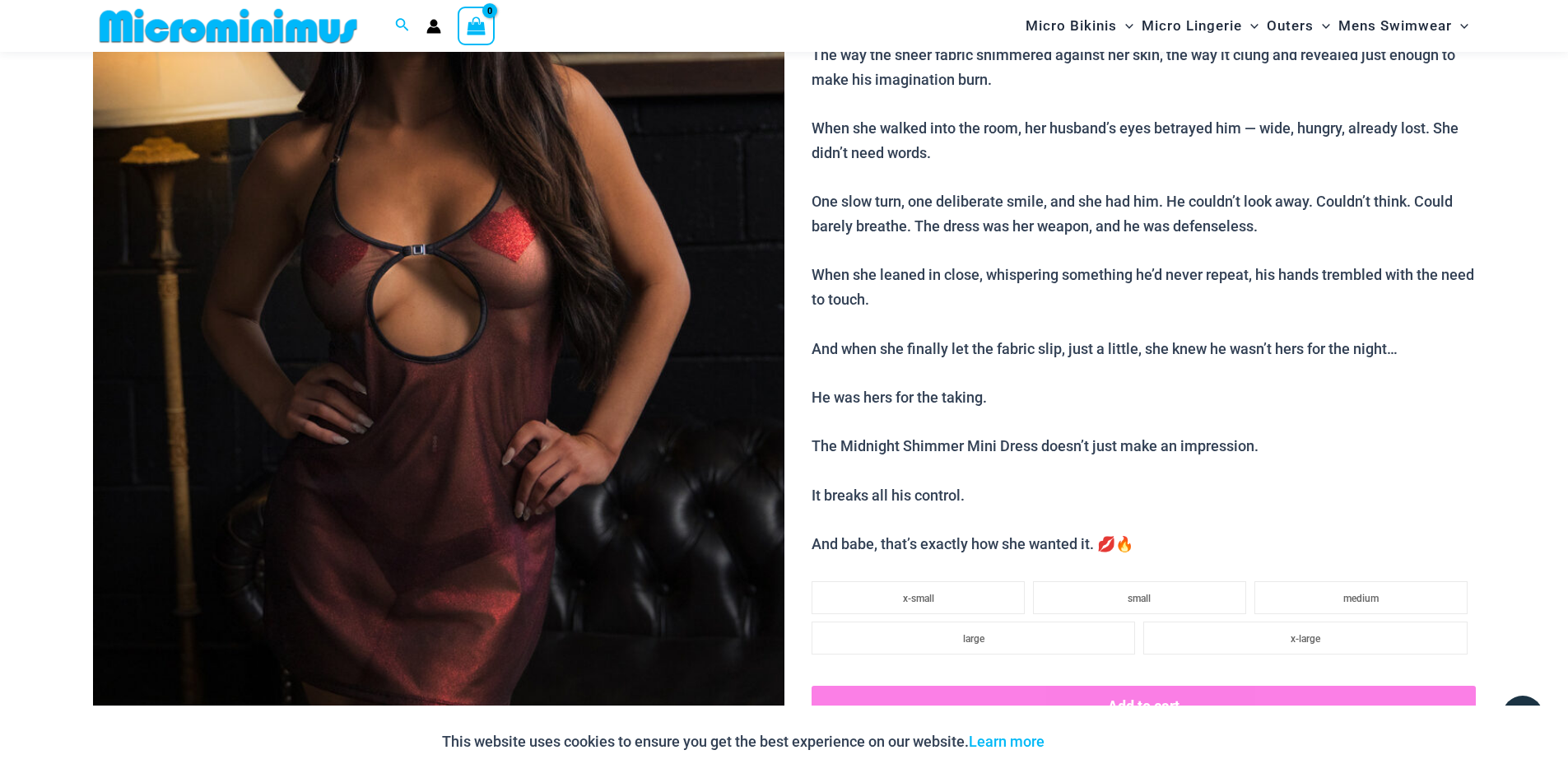
scroll to position [481, 0]
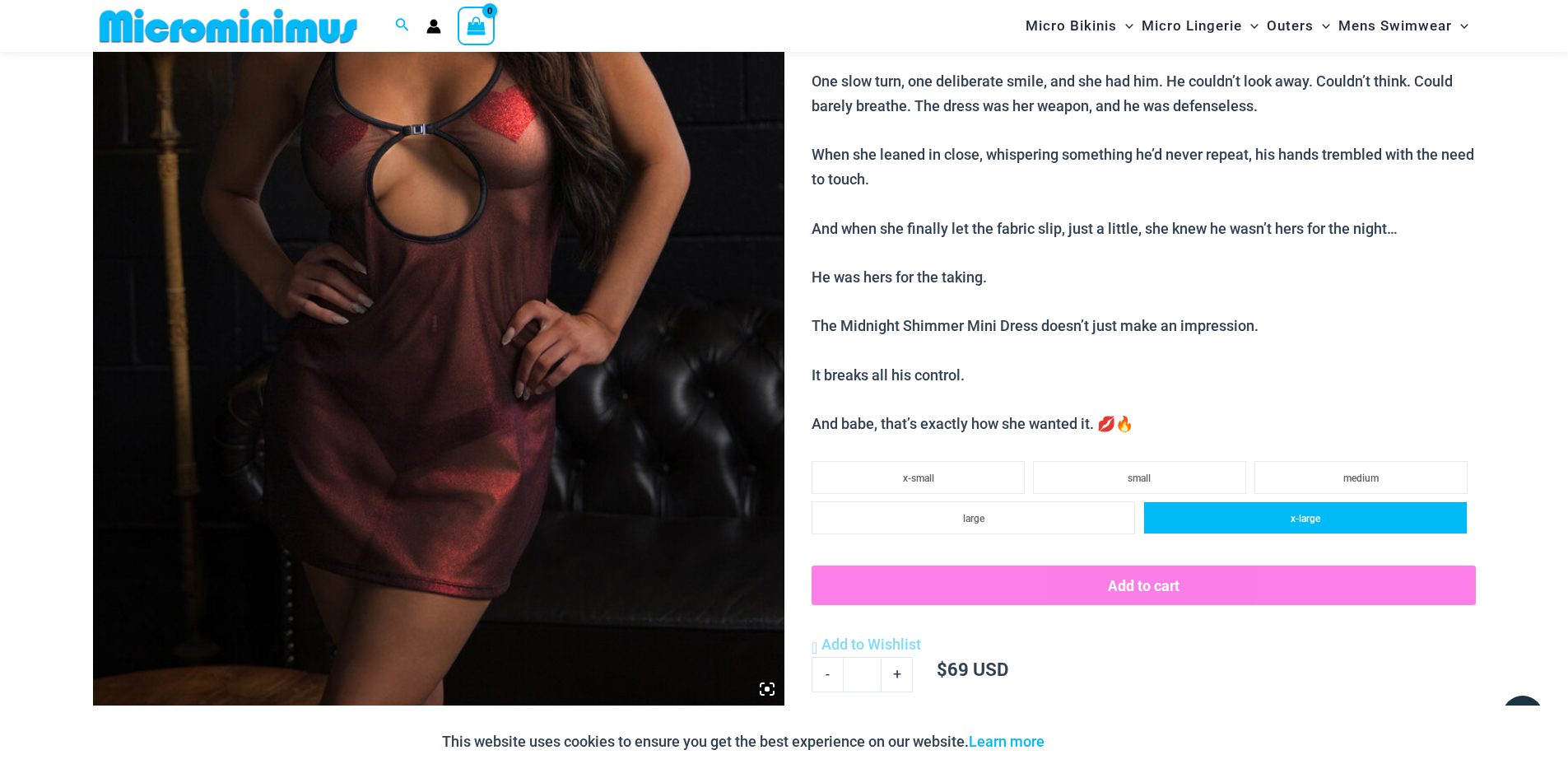
type input "**********"
click at [1222, 519] on li "x-large" at bounding box center [1305, 518] width 324 height 33
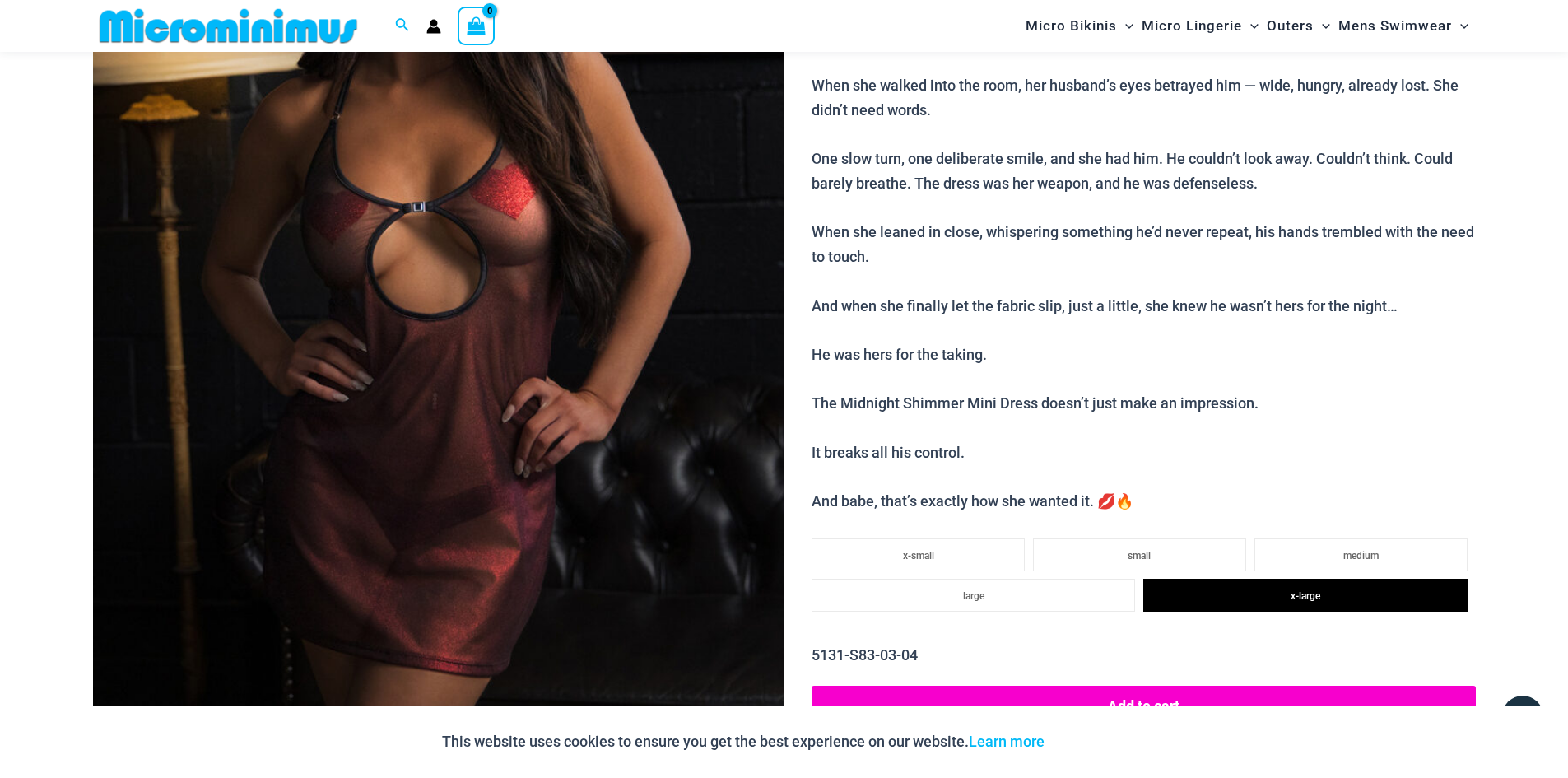
scroll to position [399, 0]
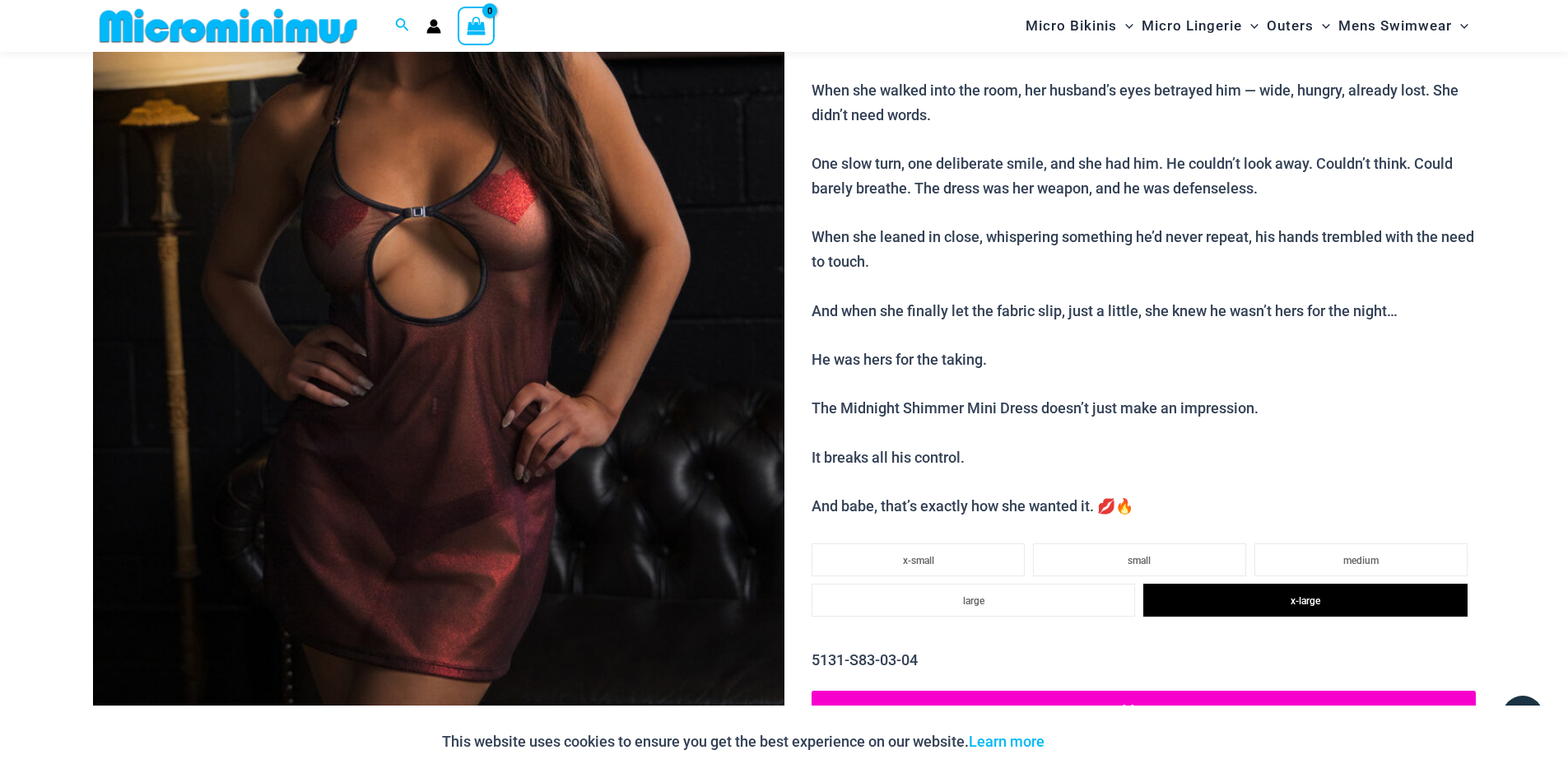
click at [546, 290] on img at bounding box center [438, 270] width 691 height 1037
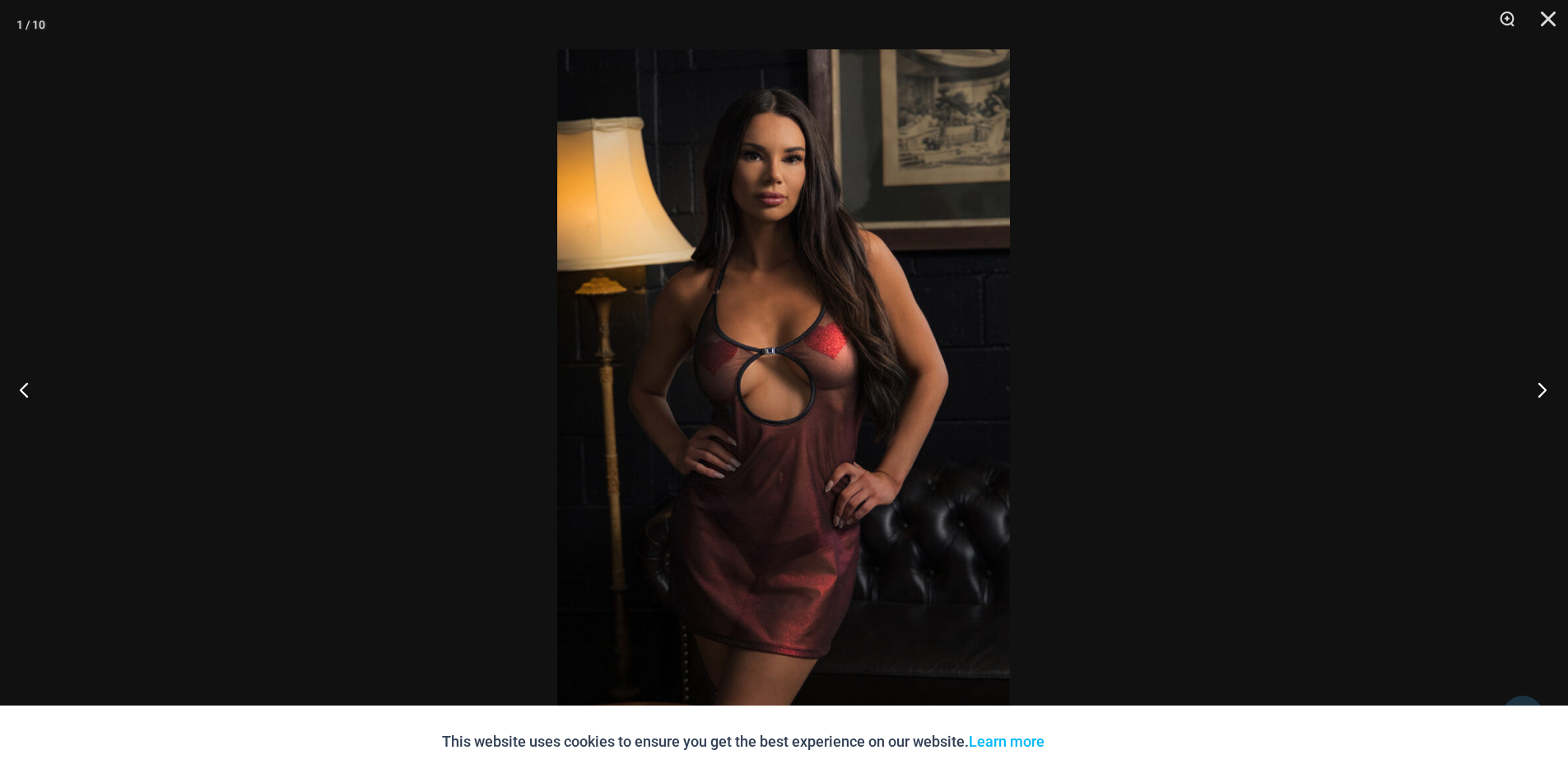
click at [1545, 388] on button "Next" at bounding box center [1536, 389] width 61 height 82
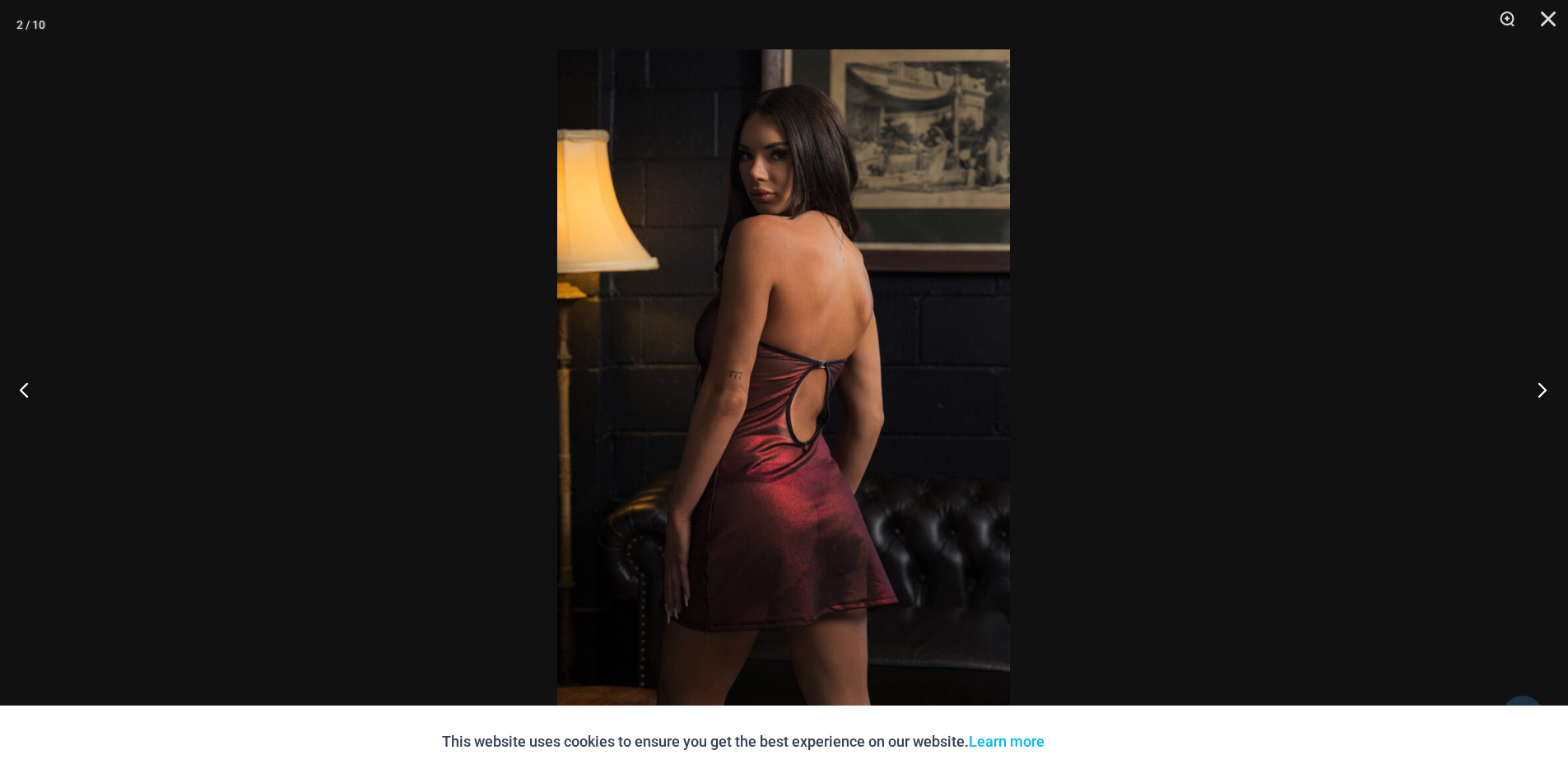
click at [1545, 388] on button "Next" at bounding box center [1536, 389] width 61 height 82
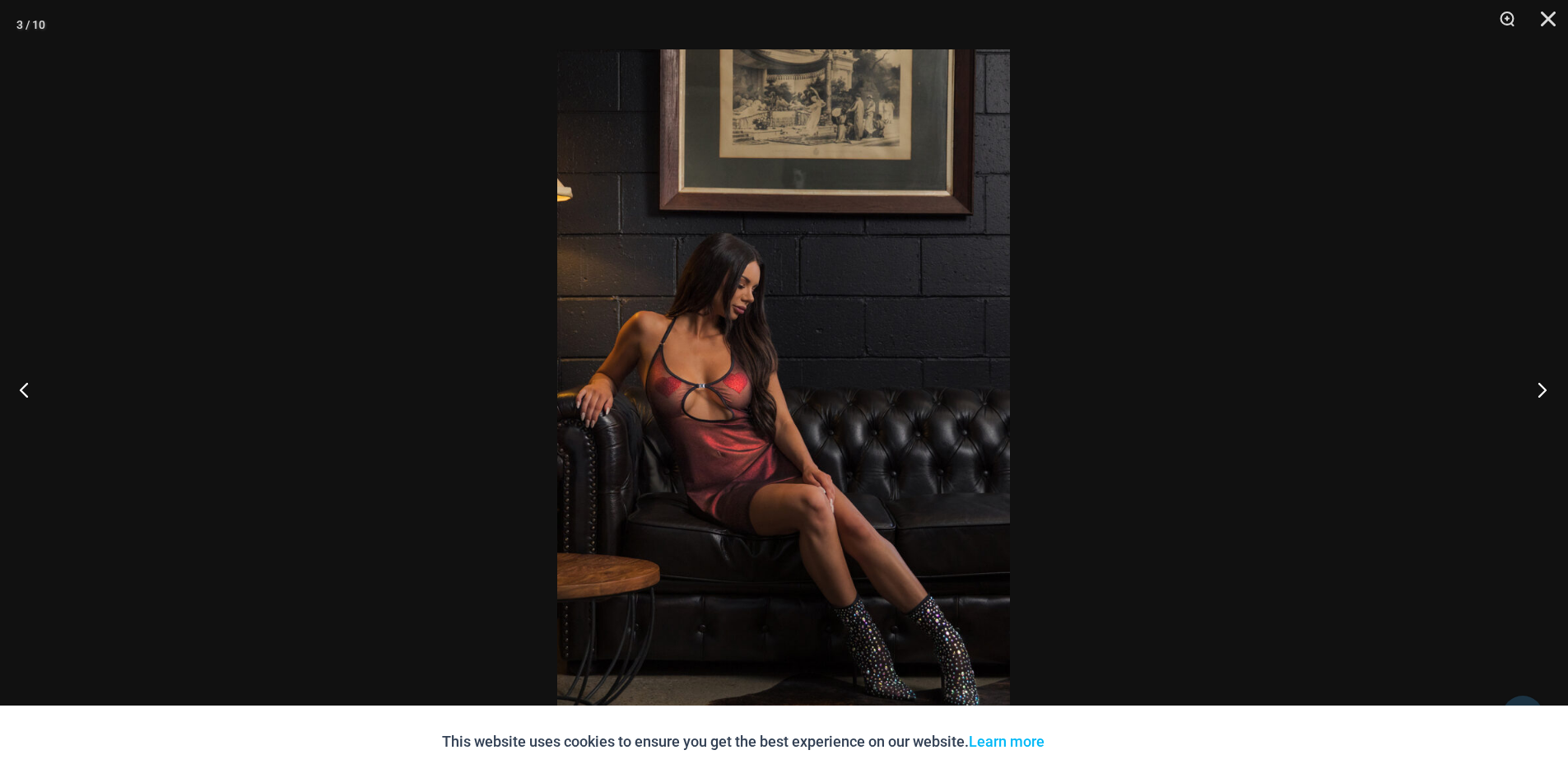
click at [1545, 388] on button "Next" at bounding box center [1536, 389] width 61 height 82
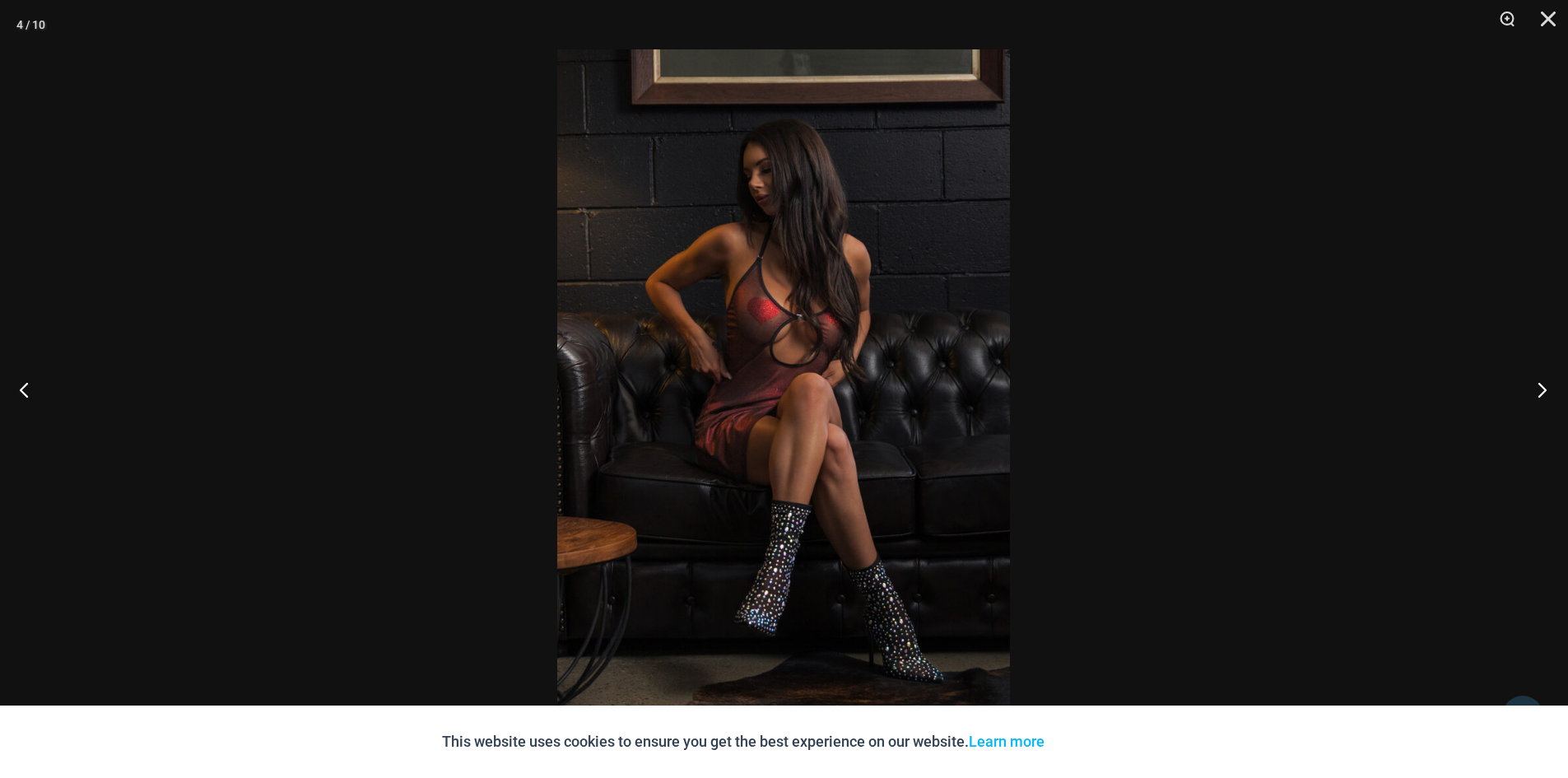
click at [1545, 388] on button "Next" at bounding box center [1536, 389] width 61 height 82
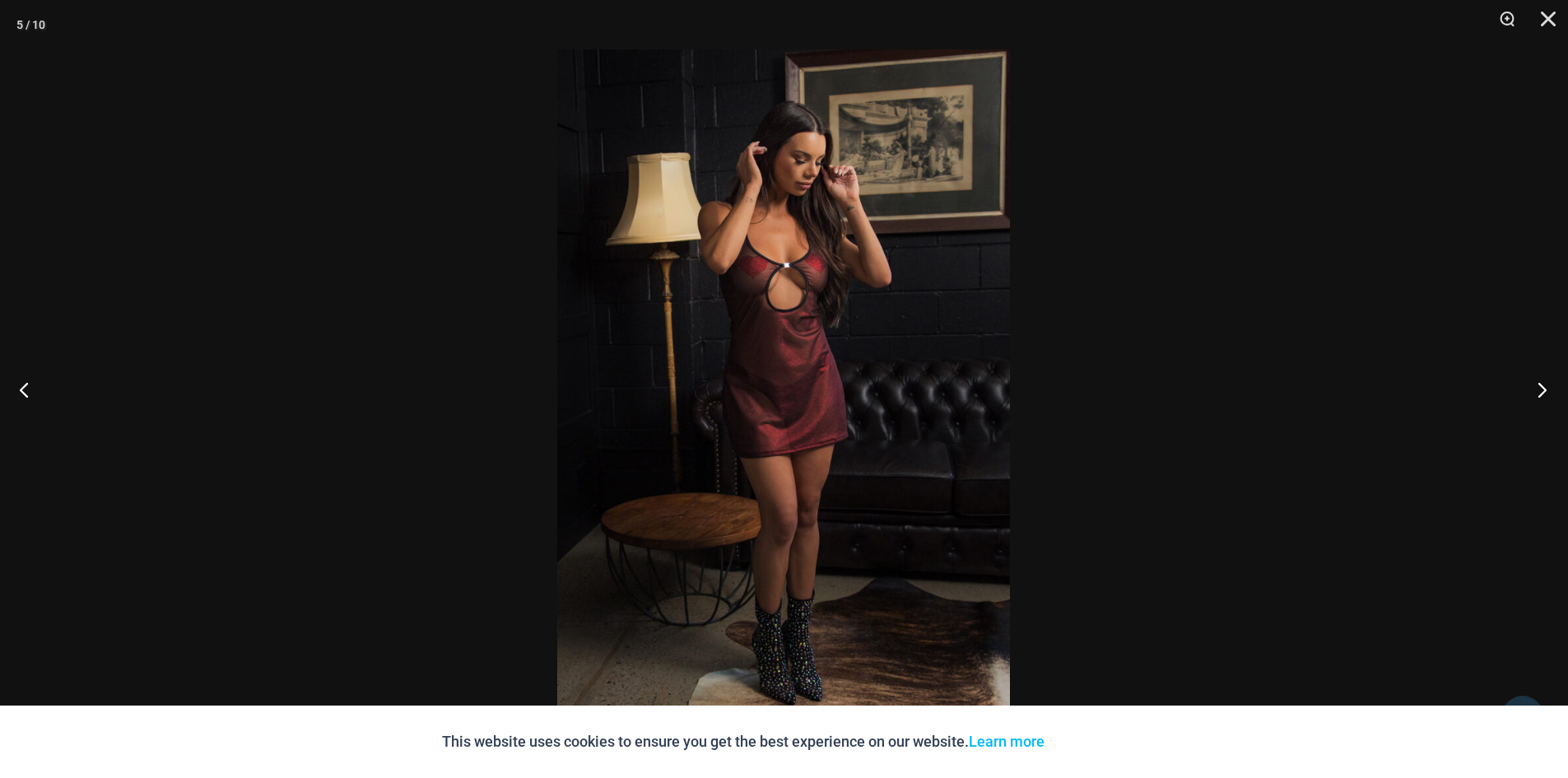
click at [1545, 388] on button "Next" at bounding box center [1536, 389] width 61 height 82
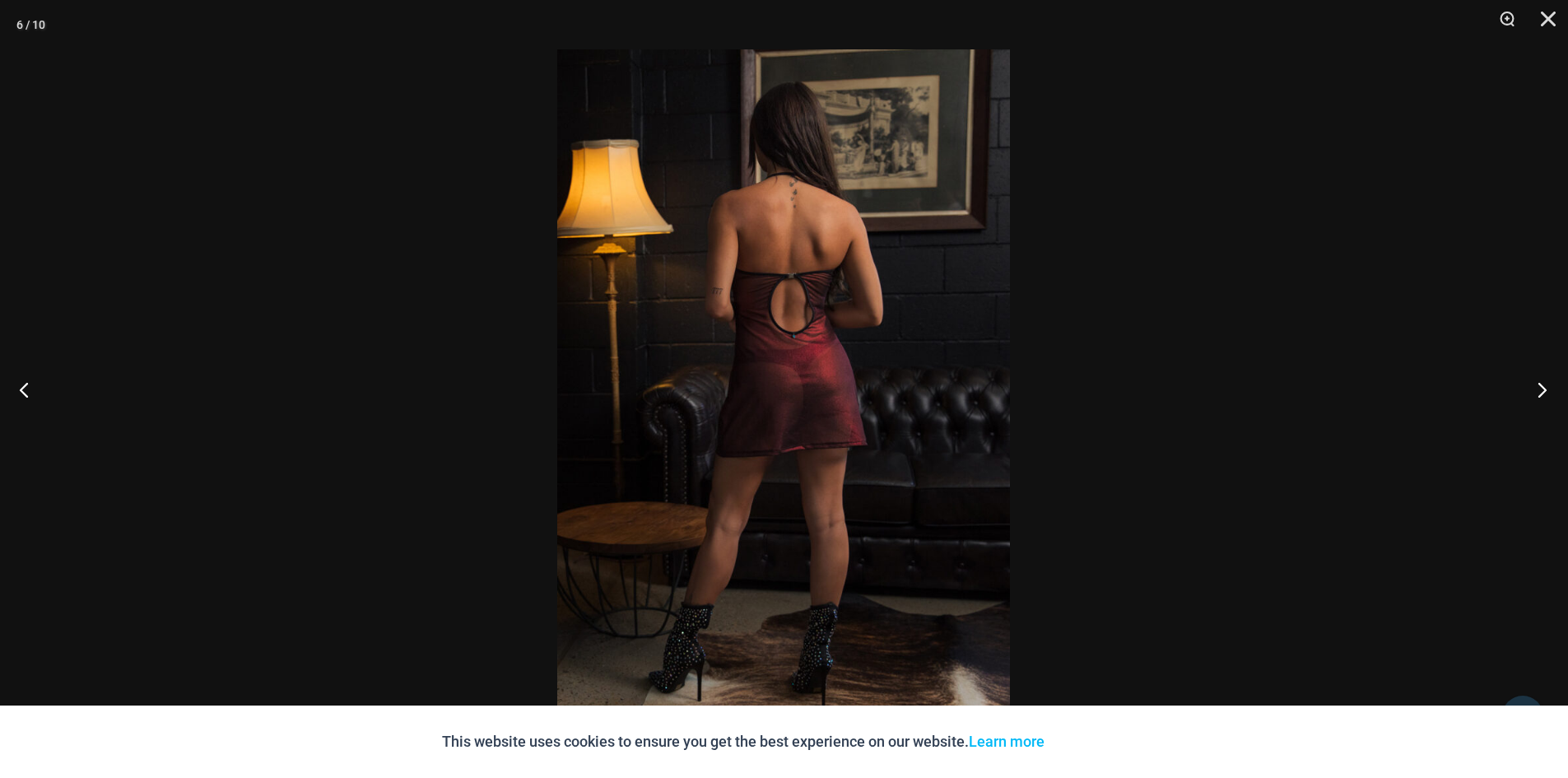
click at [1545, 388] on button "Next" at bounding box center [1536, 389] width 61 height 82
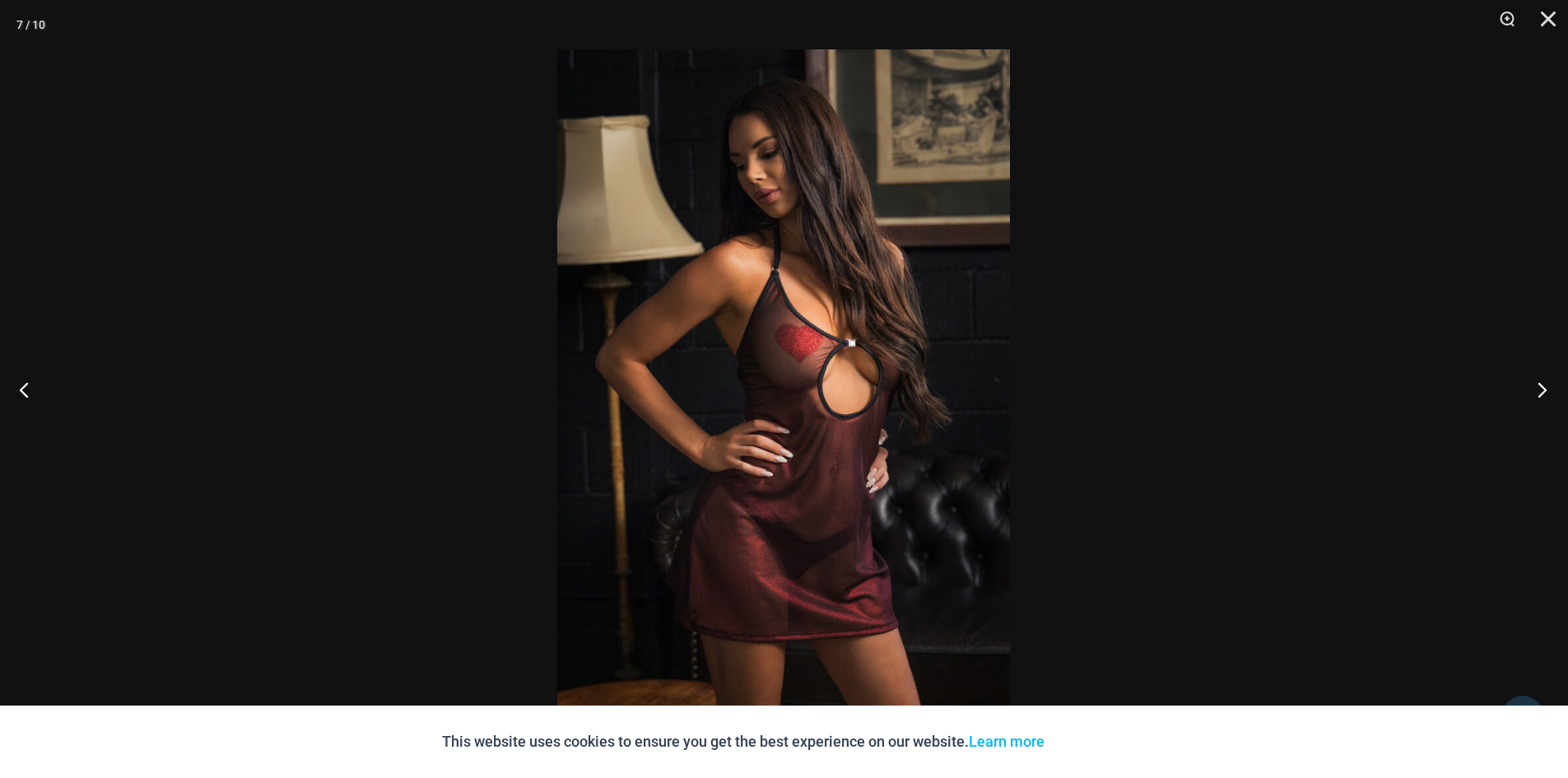
click at [1545, 388] on button "Next" at bounding box center [1536, 389] width 61 height 82
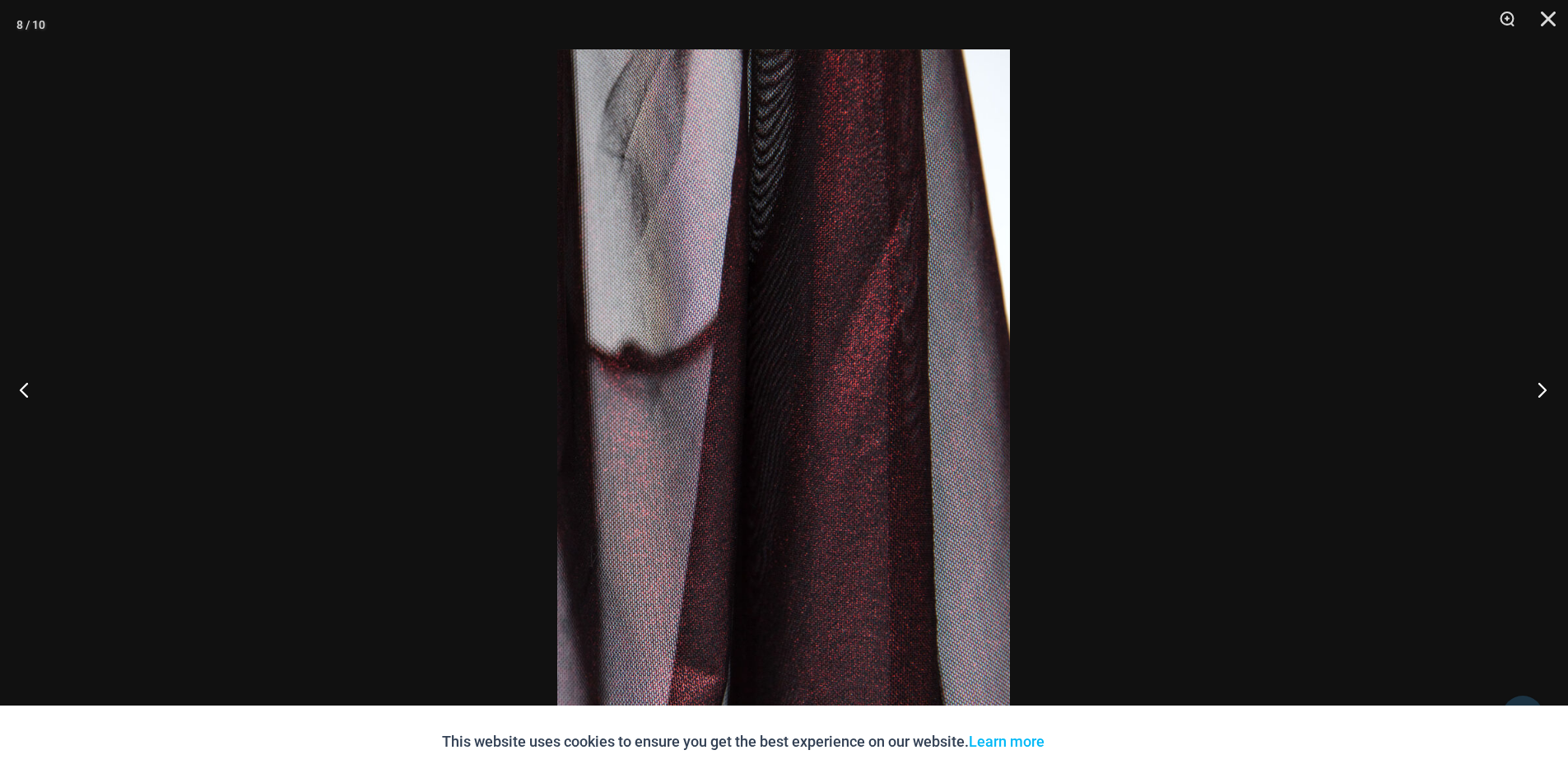
click at [1545, 388] on button "Next" at bounding box center [1536, 389] width 61 height 82
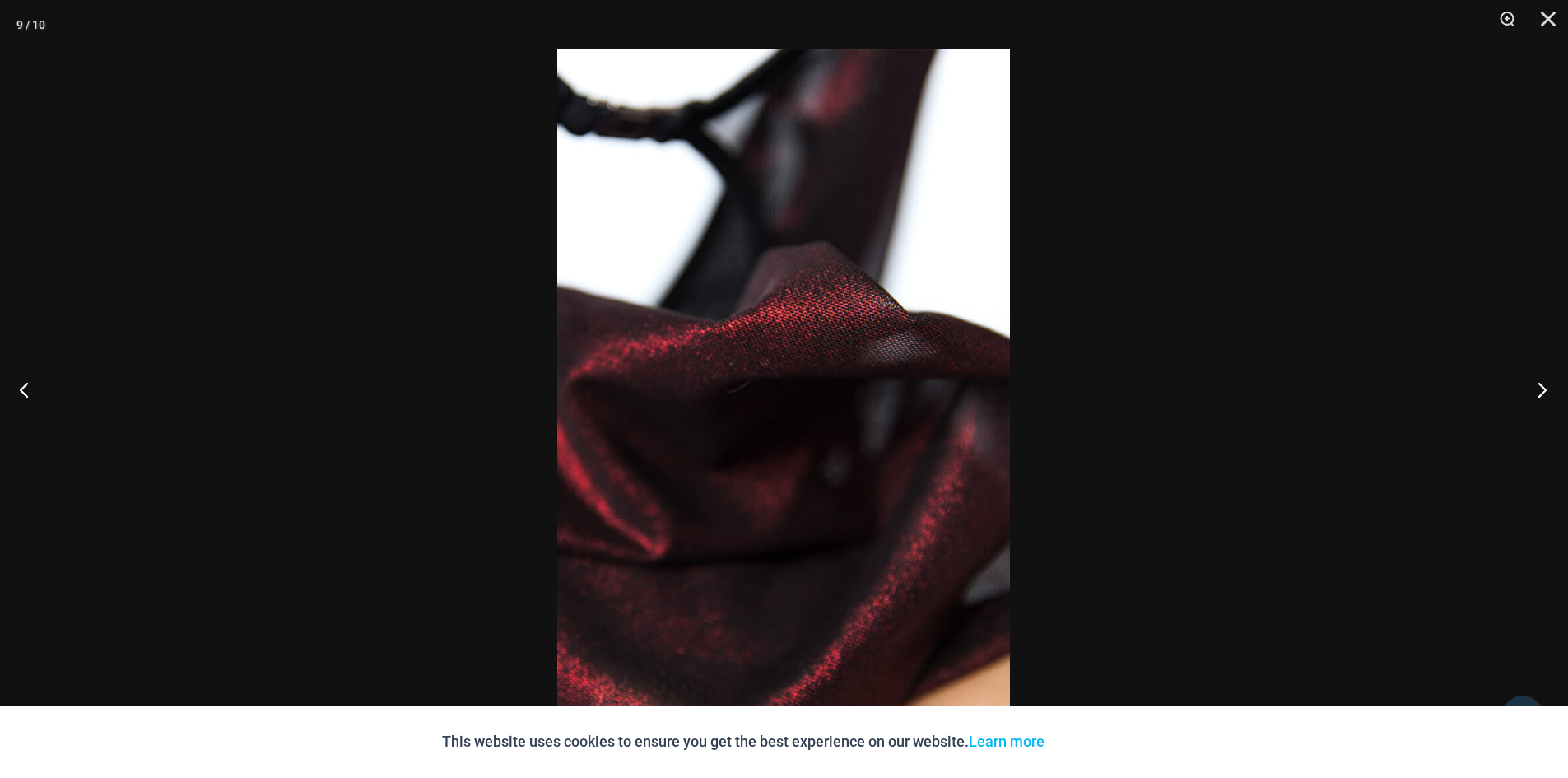
click at [1545, 388] on button "Next" at bounding box center [1536, 389] width 61 height 82
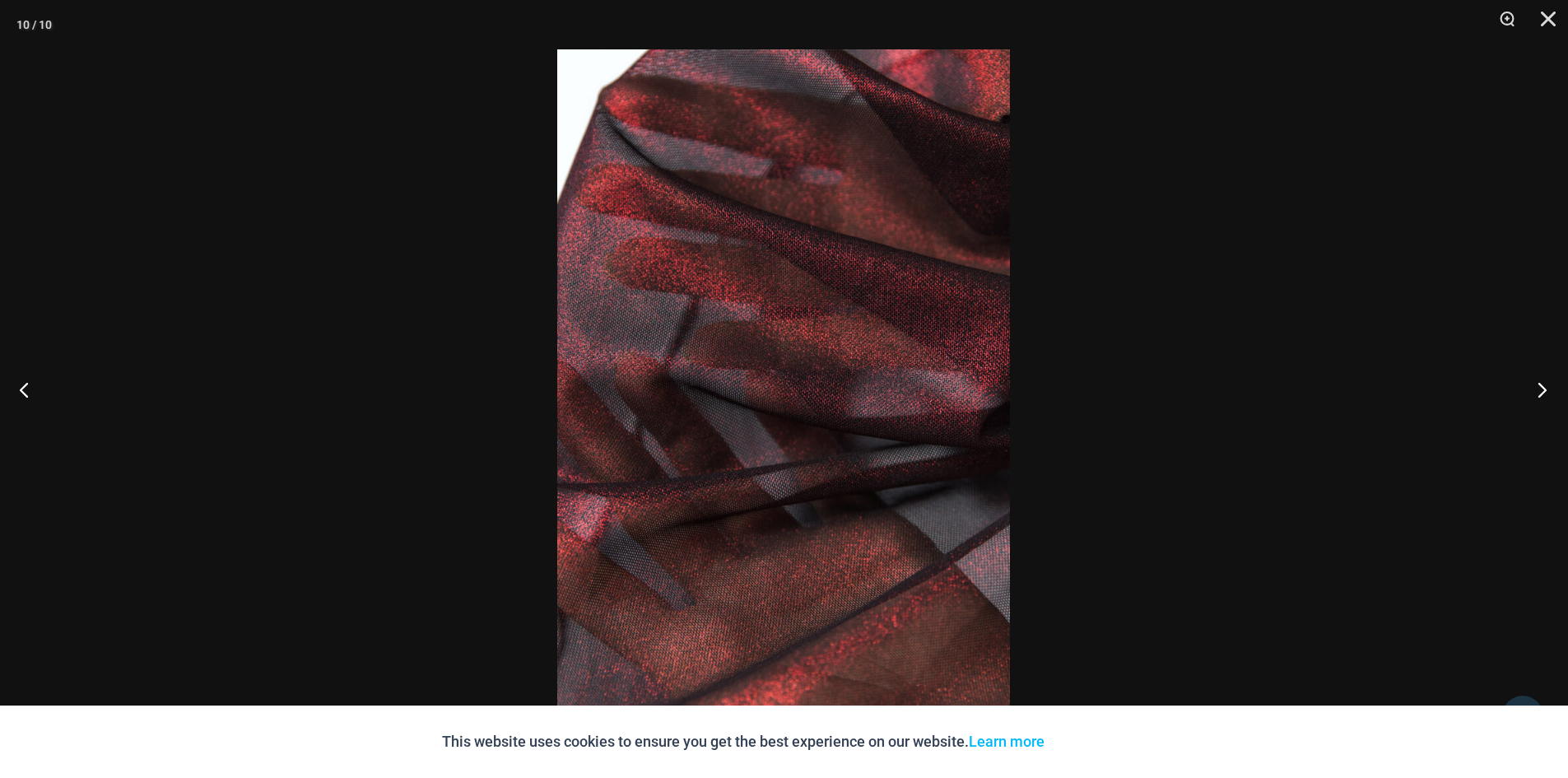
click at [1545, 388] on button "Next" at bounding box center [1536, 389] width 61 height 82
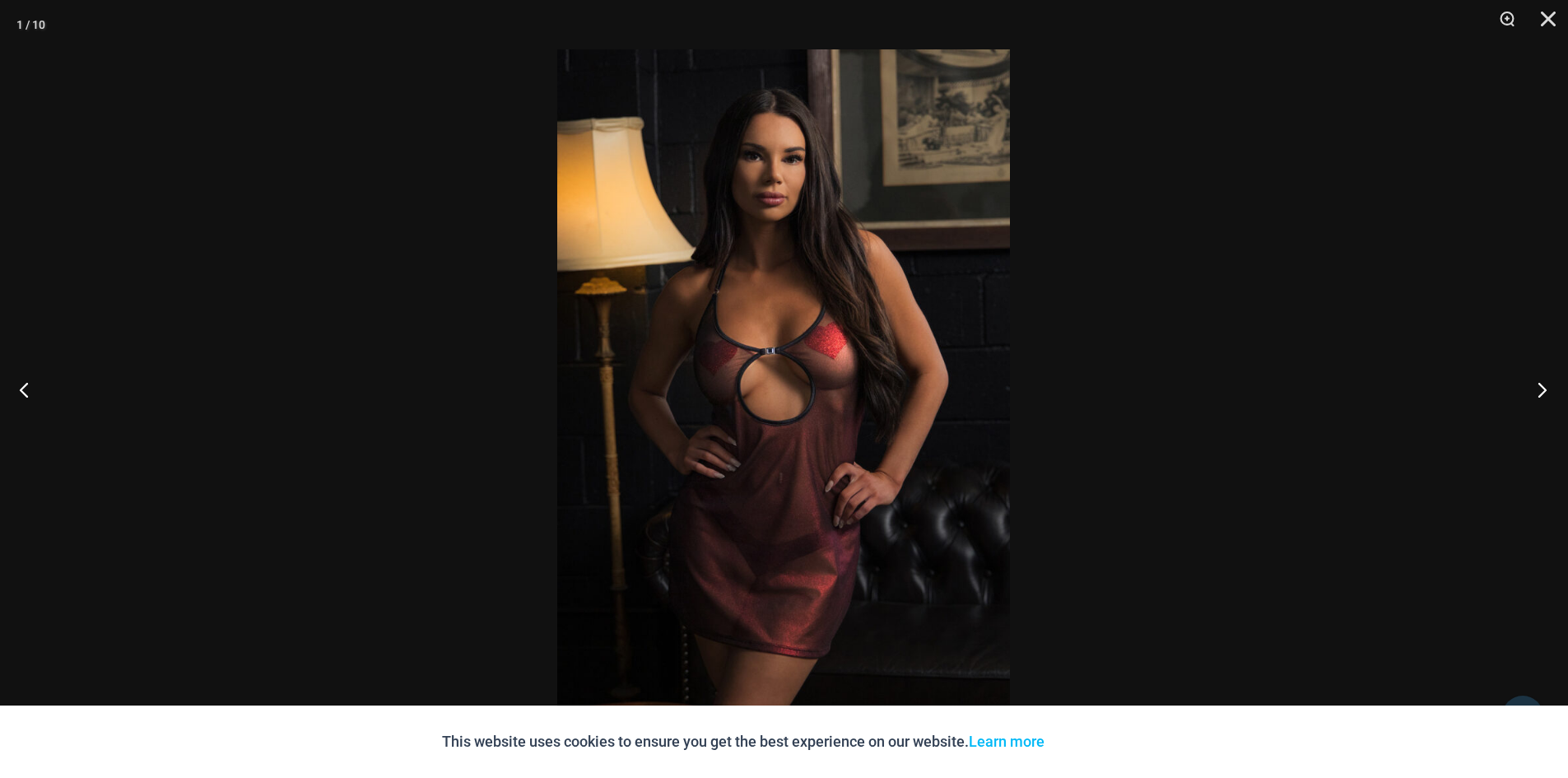
click at [1545, 388] on button "Next" at bounding box center [1536, 389] width 61 height 82
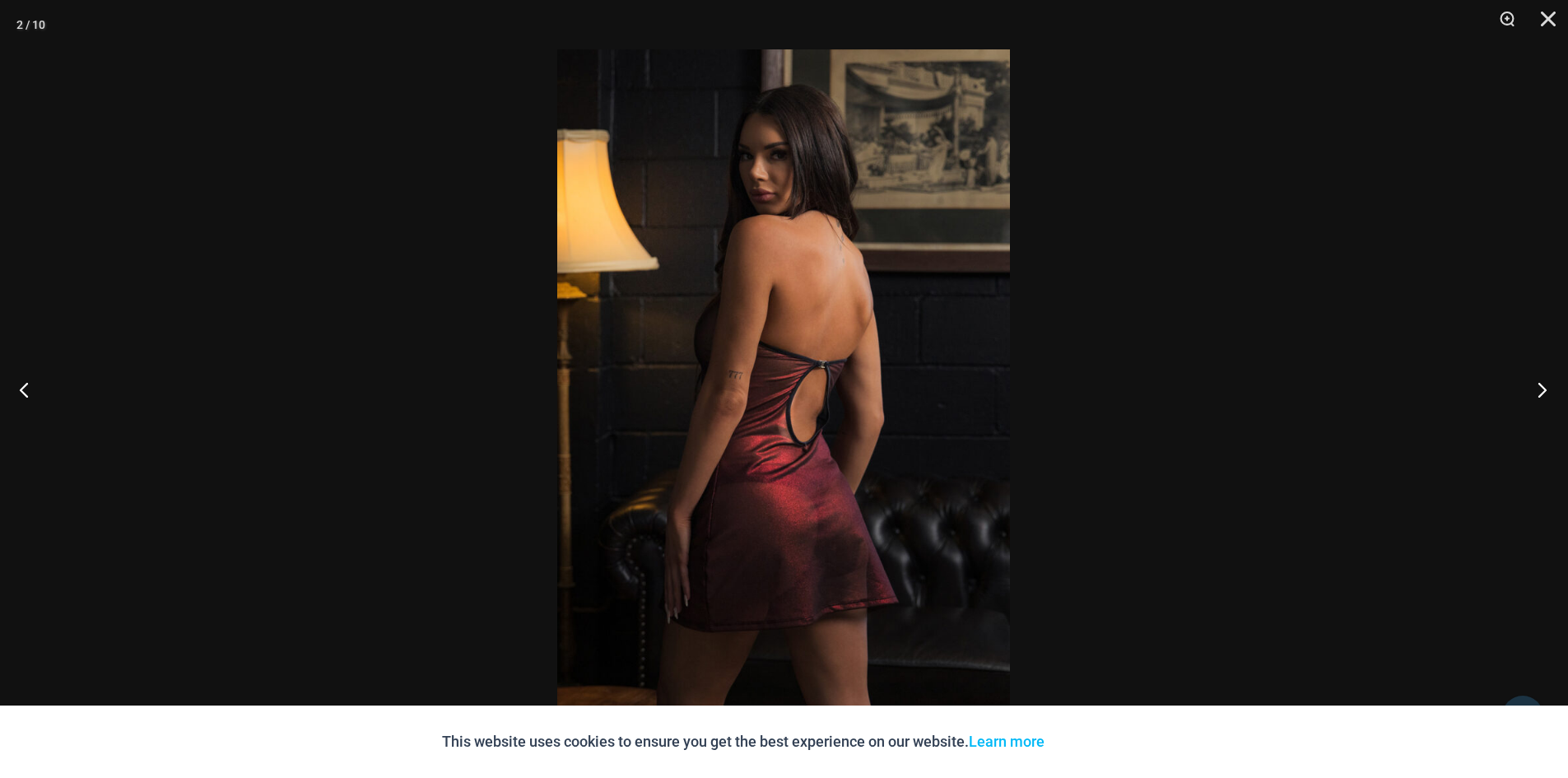
click at [1545, 388] on button "Next" at bounding box center [1536, 389] width 61 height 82
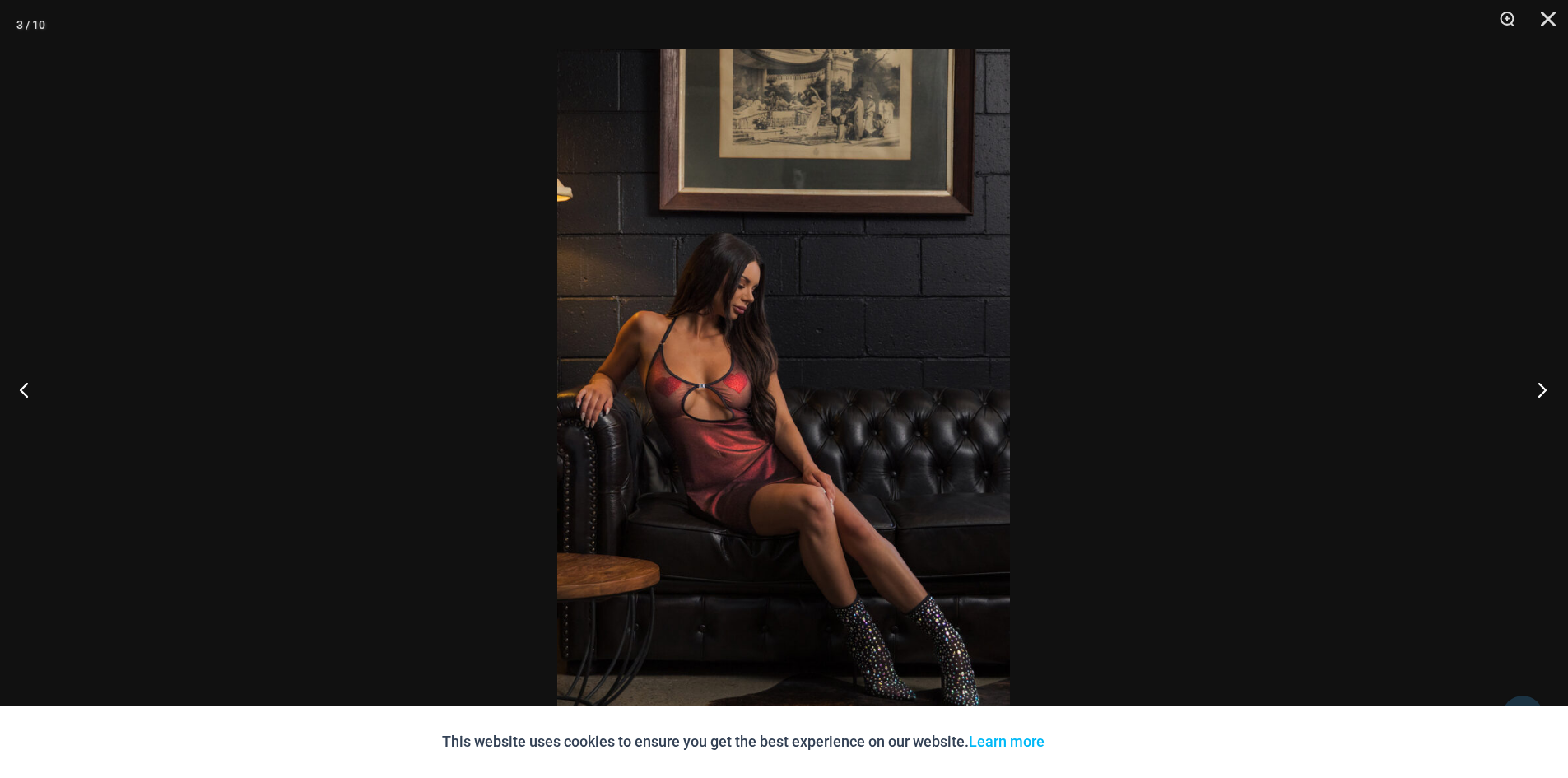
click at [1545, 388] on button "Next" at bounding box center [1536, 389] width 61 height 82
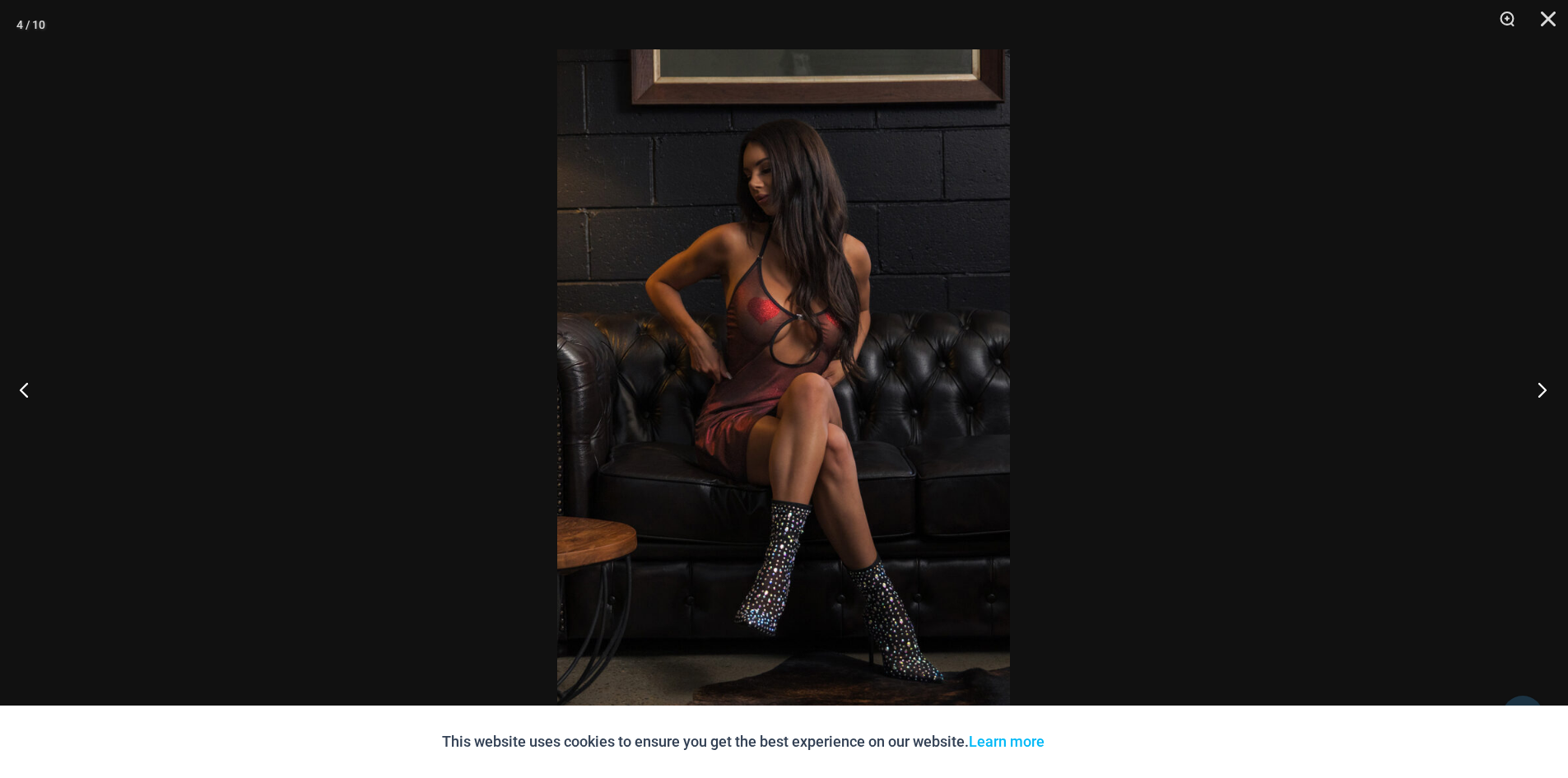
click at [1545, 388] on button "Next" at bounding box center [1536, 389] width 61 height 82
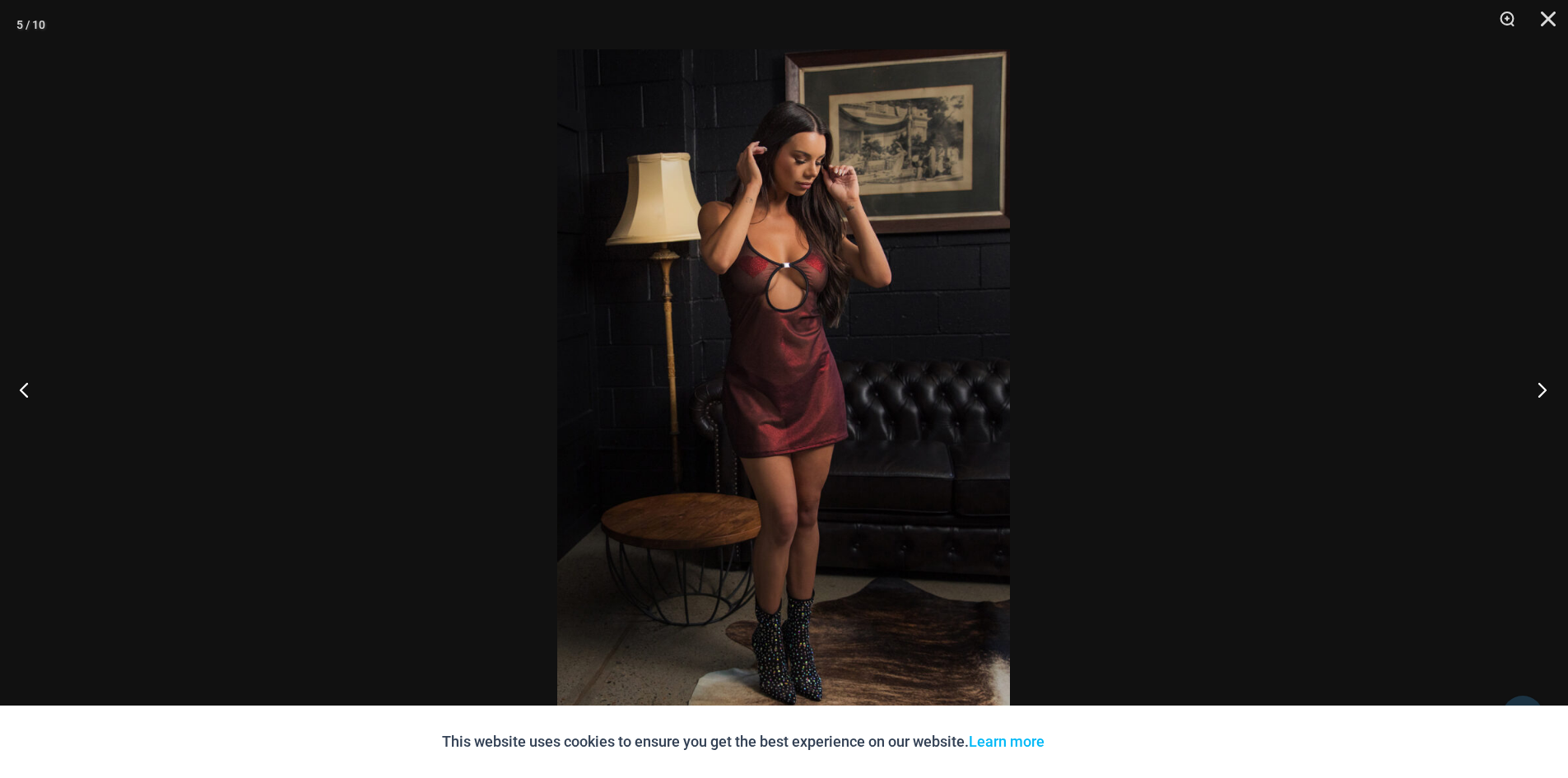
click at [1545, 388] on button "Next" at bounding box center [1536, 389] width 61 height 82
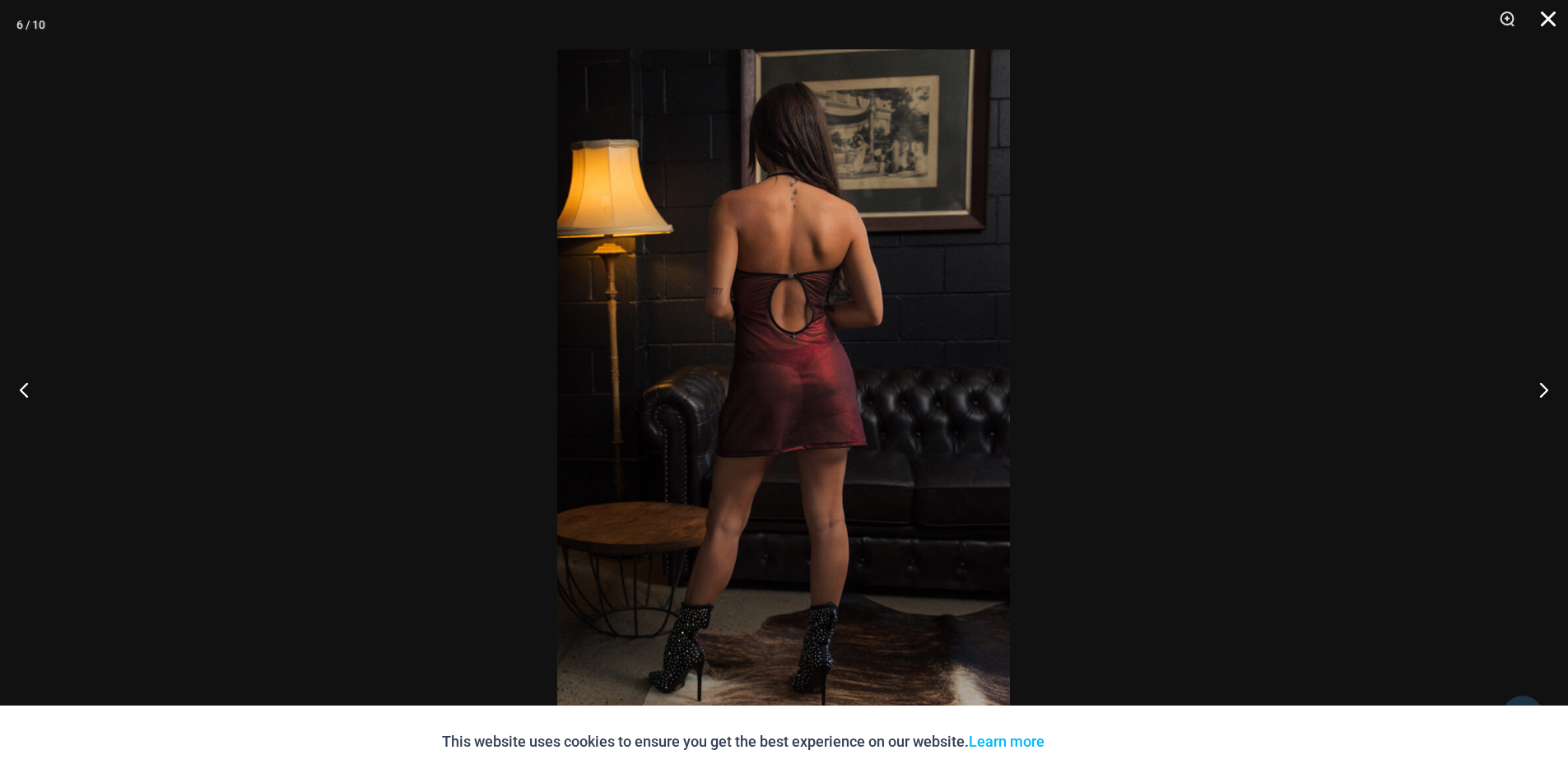
click at [1551, 19] on button "Close" at bounding box center [1542, 24] width 42 height 49
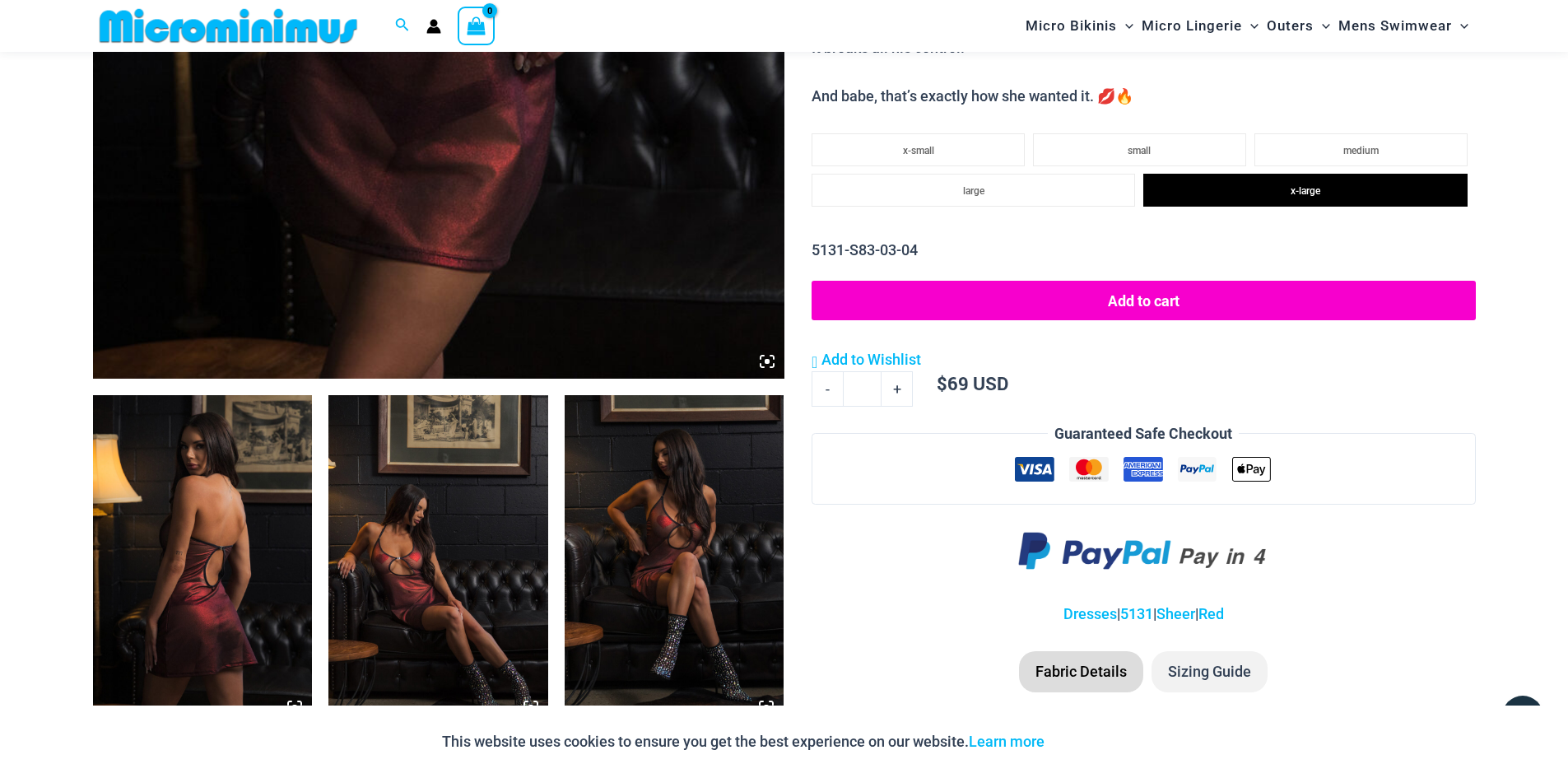
scroll to position [810, 0]
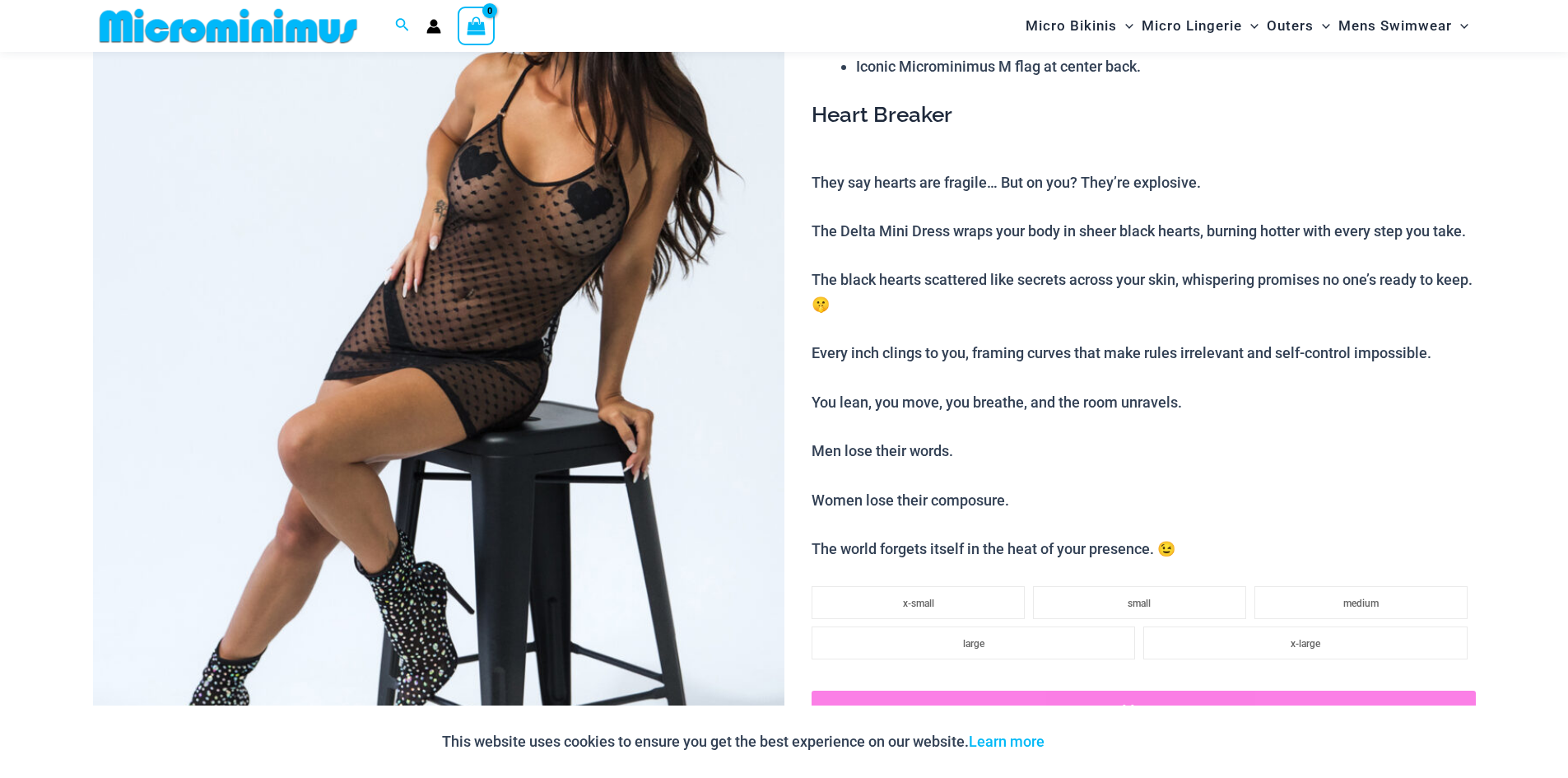
scroll to position [646, 0]
